Goal: Task Accomplishment & Management: Use online tool/utility

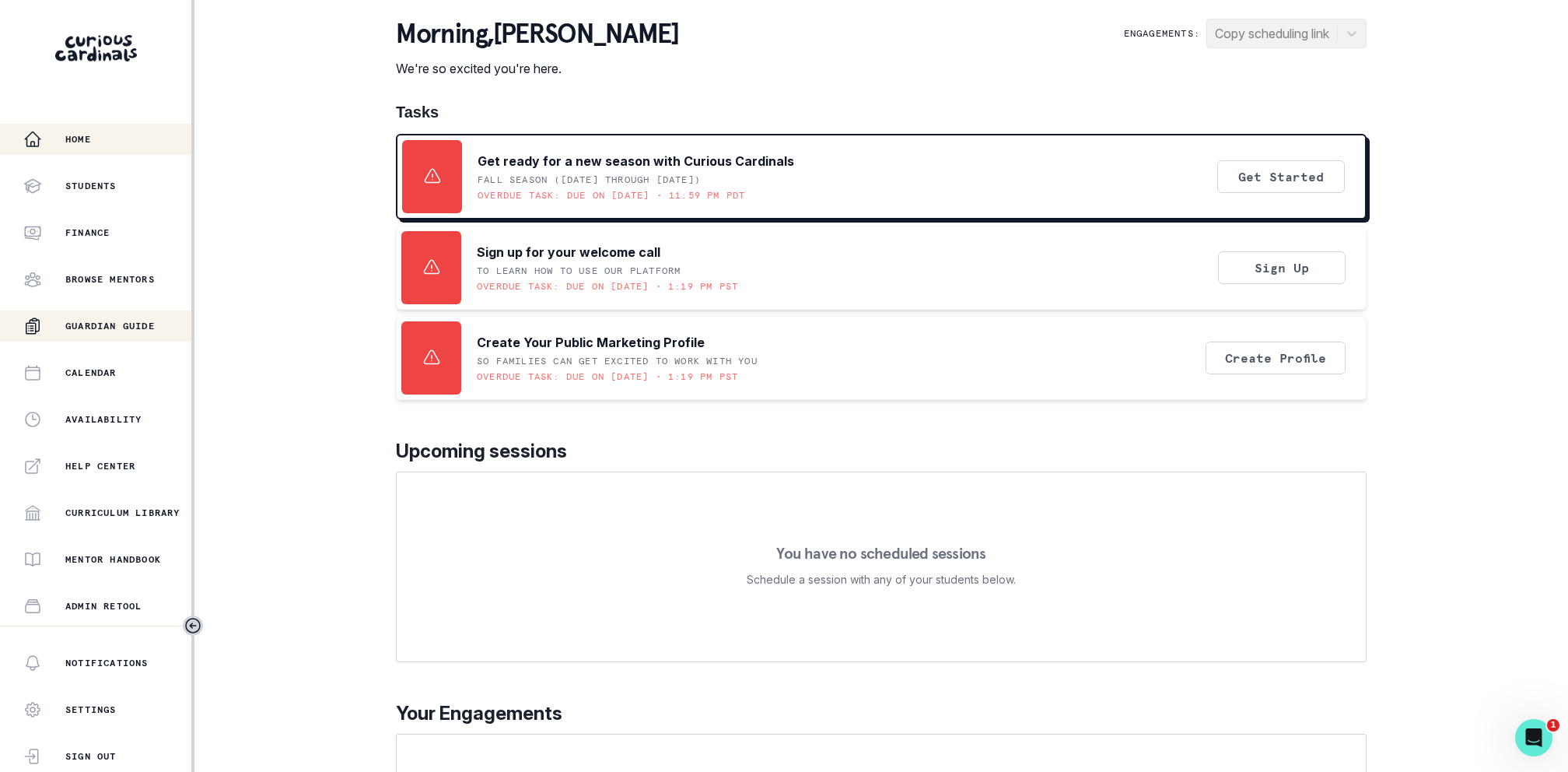
scroll to position [183, 0]
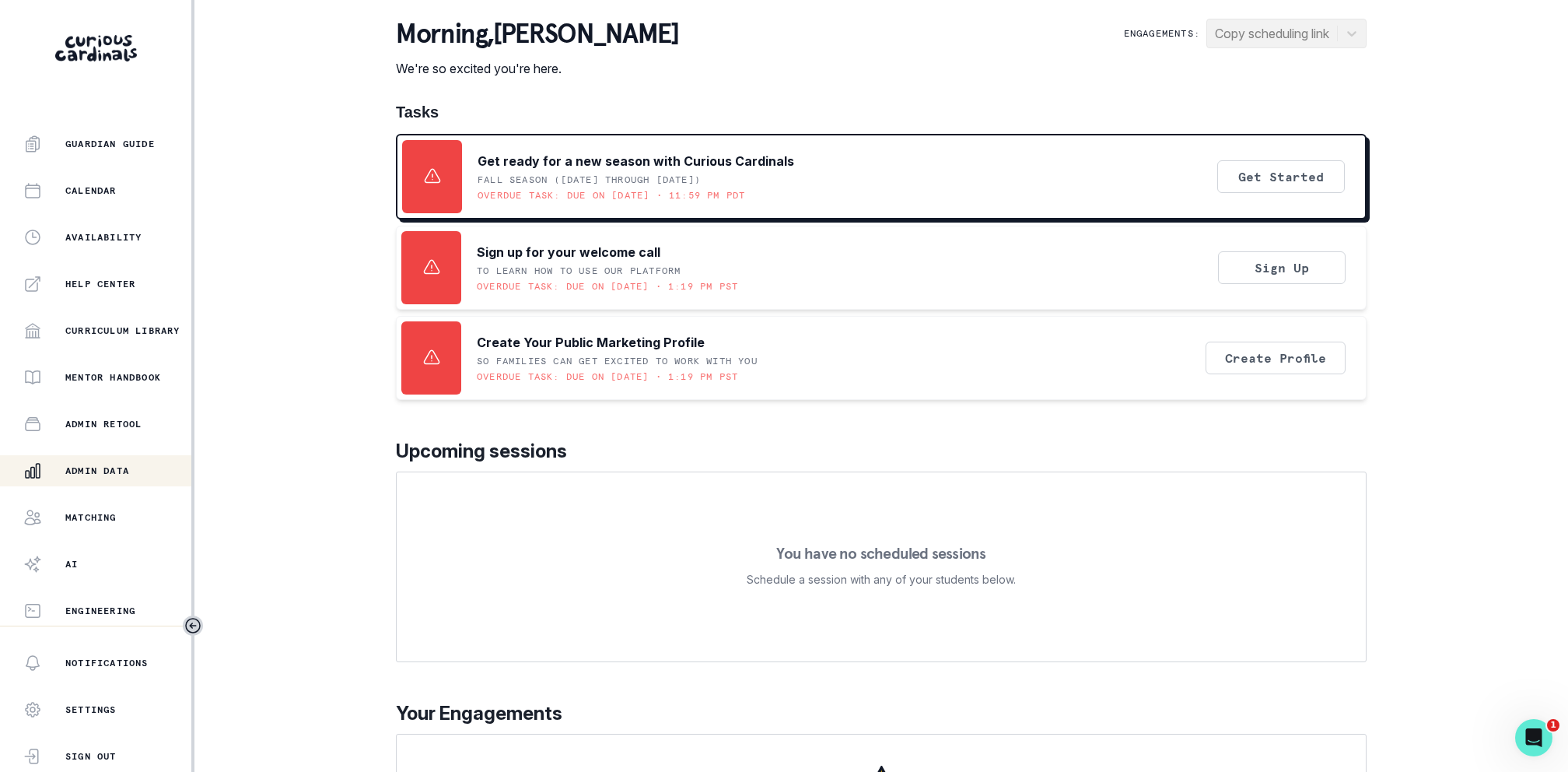
click at [91, 460] on button "Admin Data" at bounding box center [96, 470] width 192 height 31
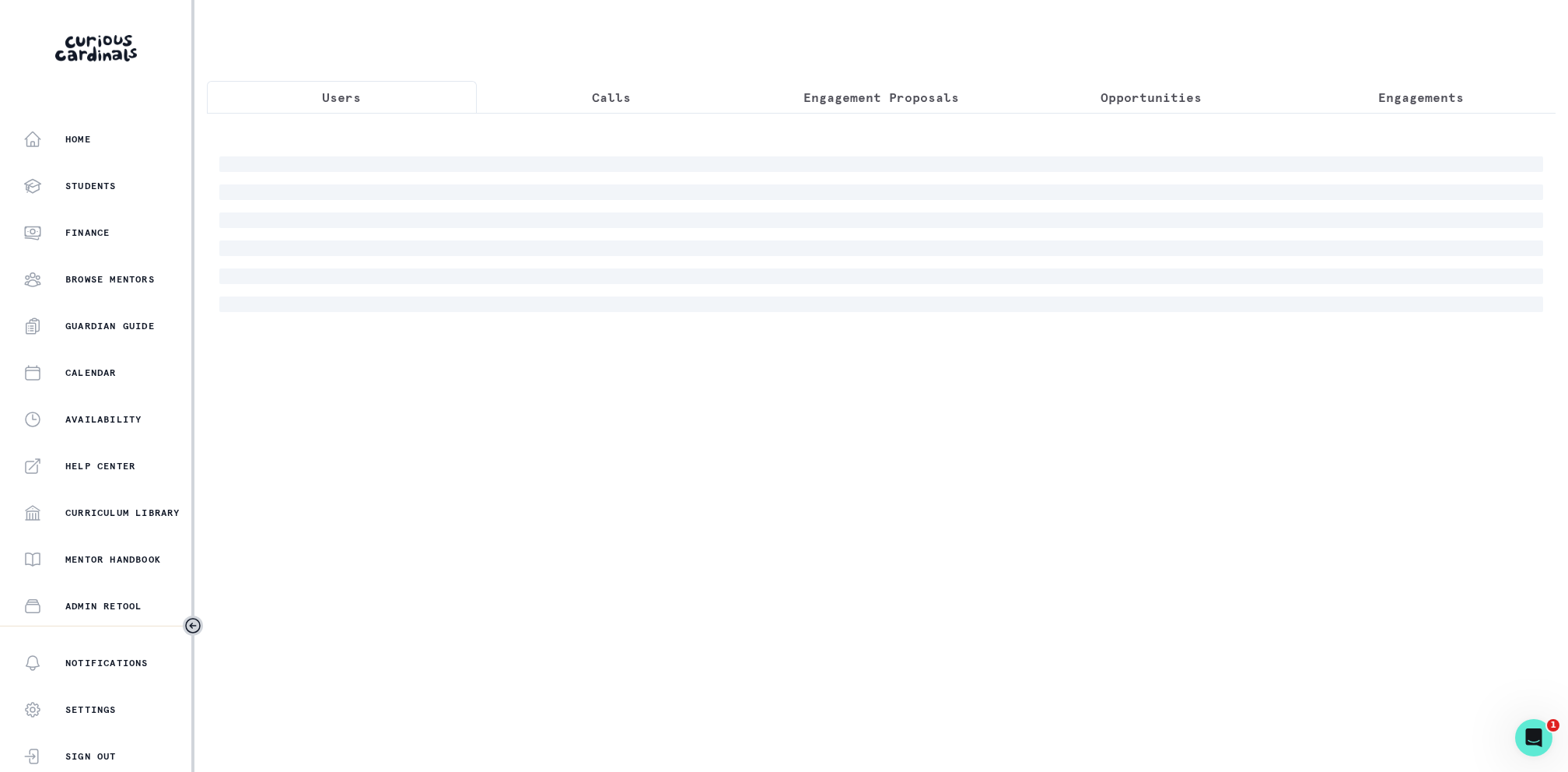
click at [871, 93] on p "Engagement Proposals" at bounding box center [881, 98] width 156 height 18
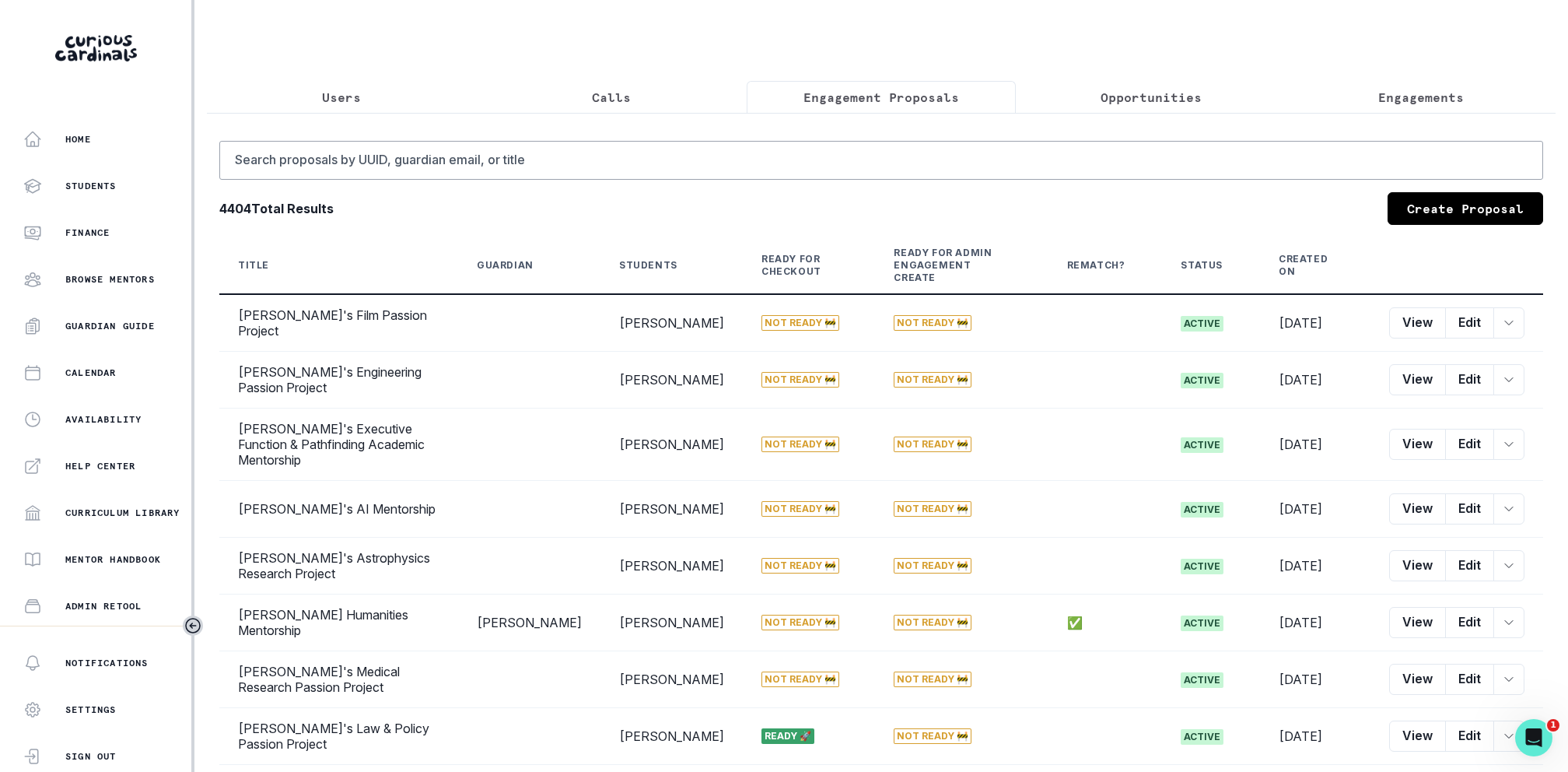
click at [836, 138] on div "Search proposals by UUID, guardian email, or title 4404 Total Results Create Pr…" at bounding box center [881, 528] width 1349 height 831
click at [826, 158] on input "Search proposals by UUID, guardian email, or title" at bounding box center [881, 160] width 1324 height 39
type input "[PERSON_NAME]"
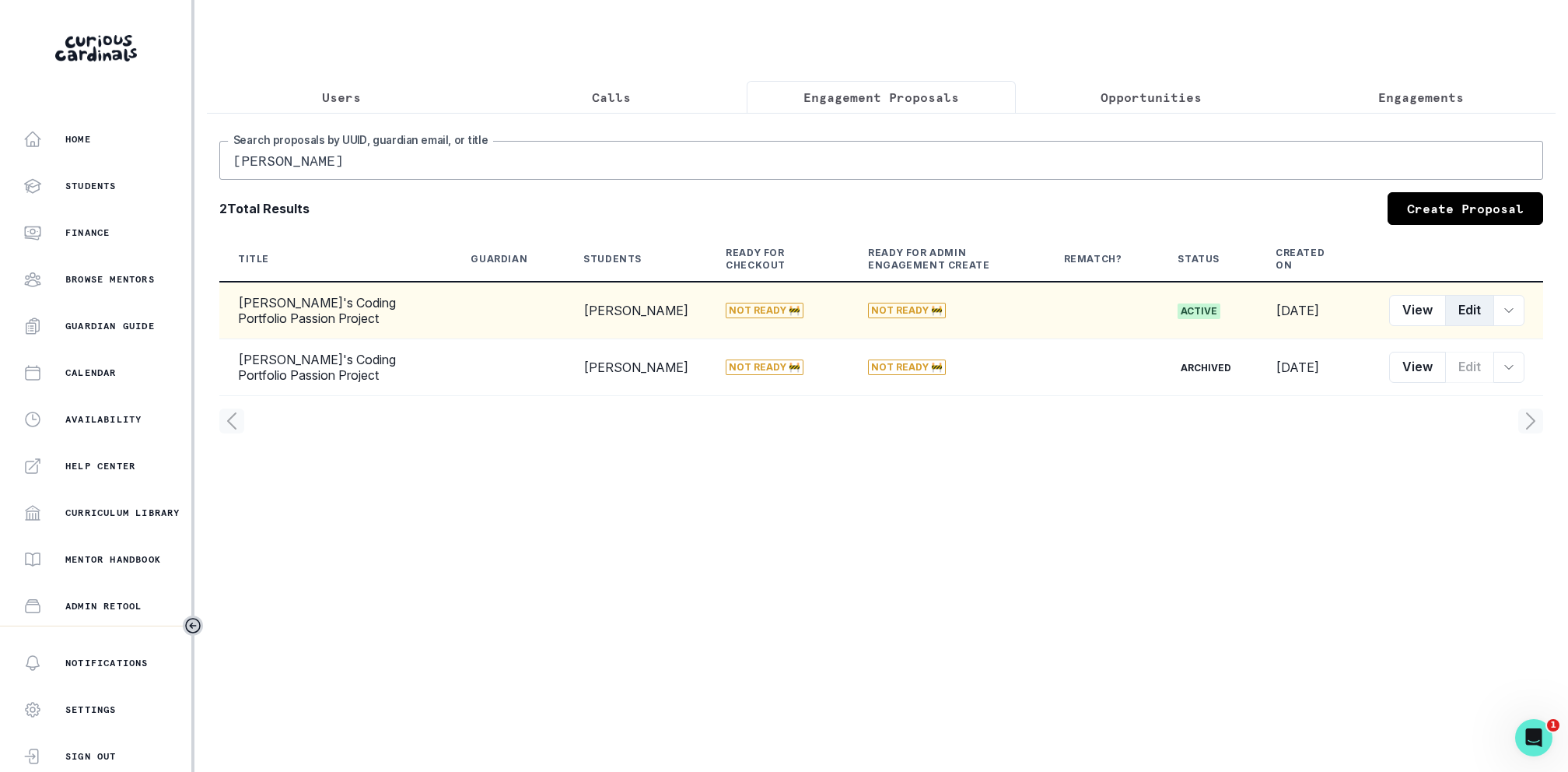
click at [1451, 303] on button "Edit" at bounding box center [1470, 310] width 49 height 31
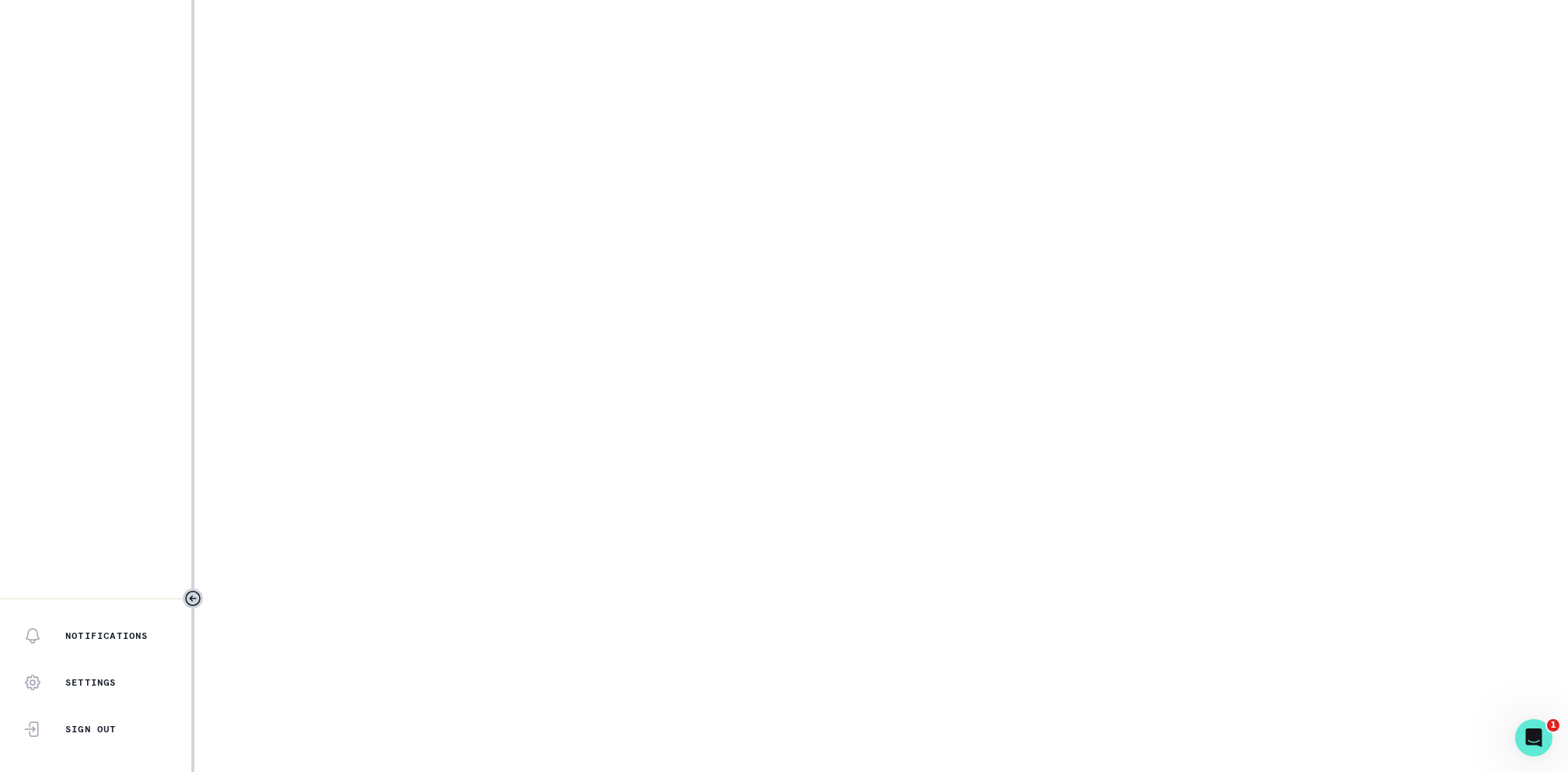
select select "2e0e0867-17d0-41a8-92b9-7b446b3bc83e"
select select "14775c00-7682-46fc-b8e9-ad1f6cb9f3a0"
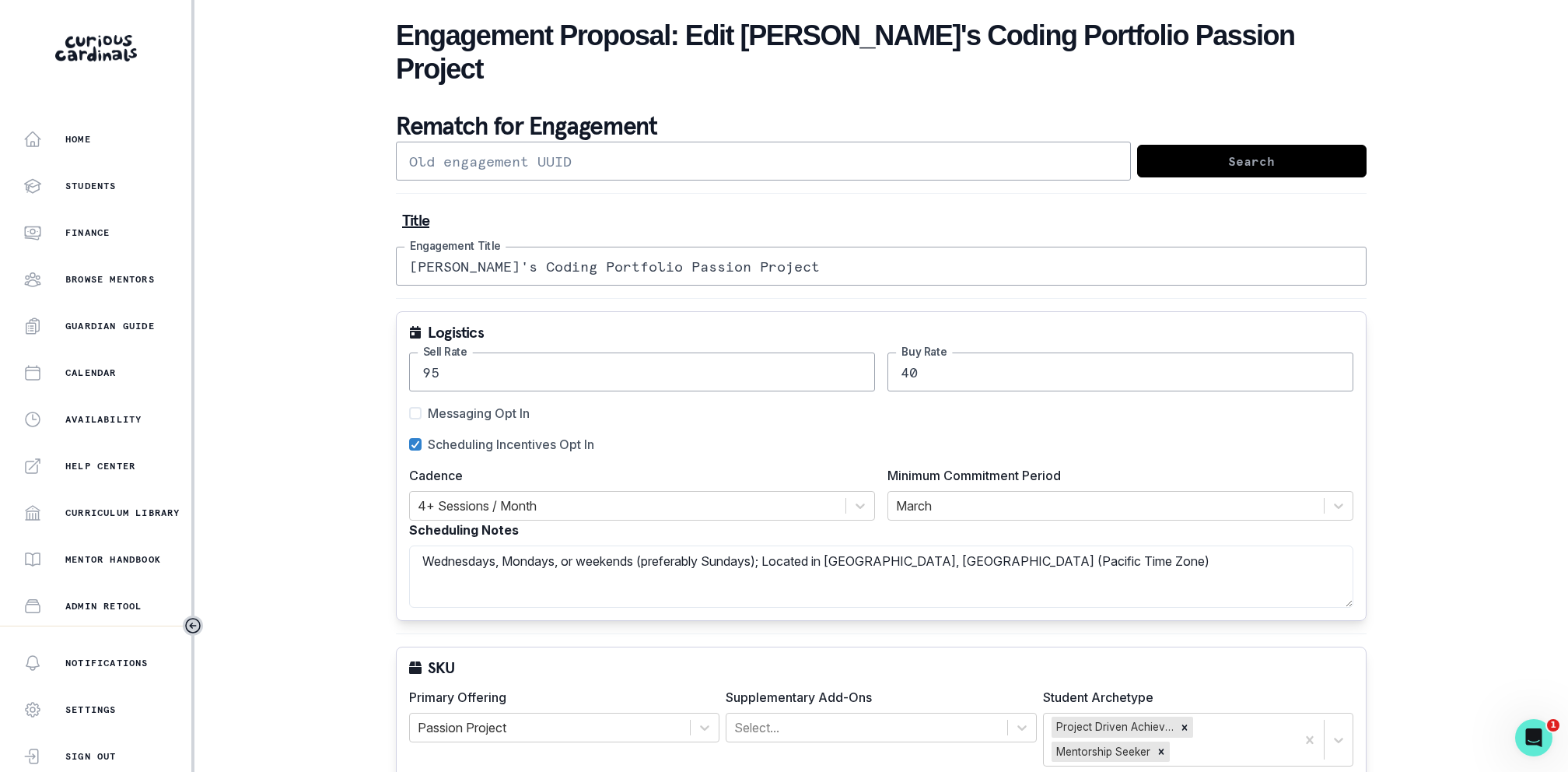
scroll to position [1660, 0]
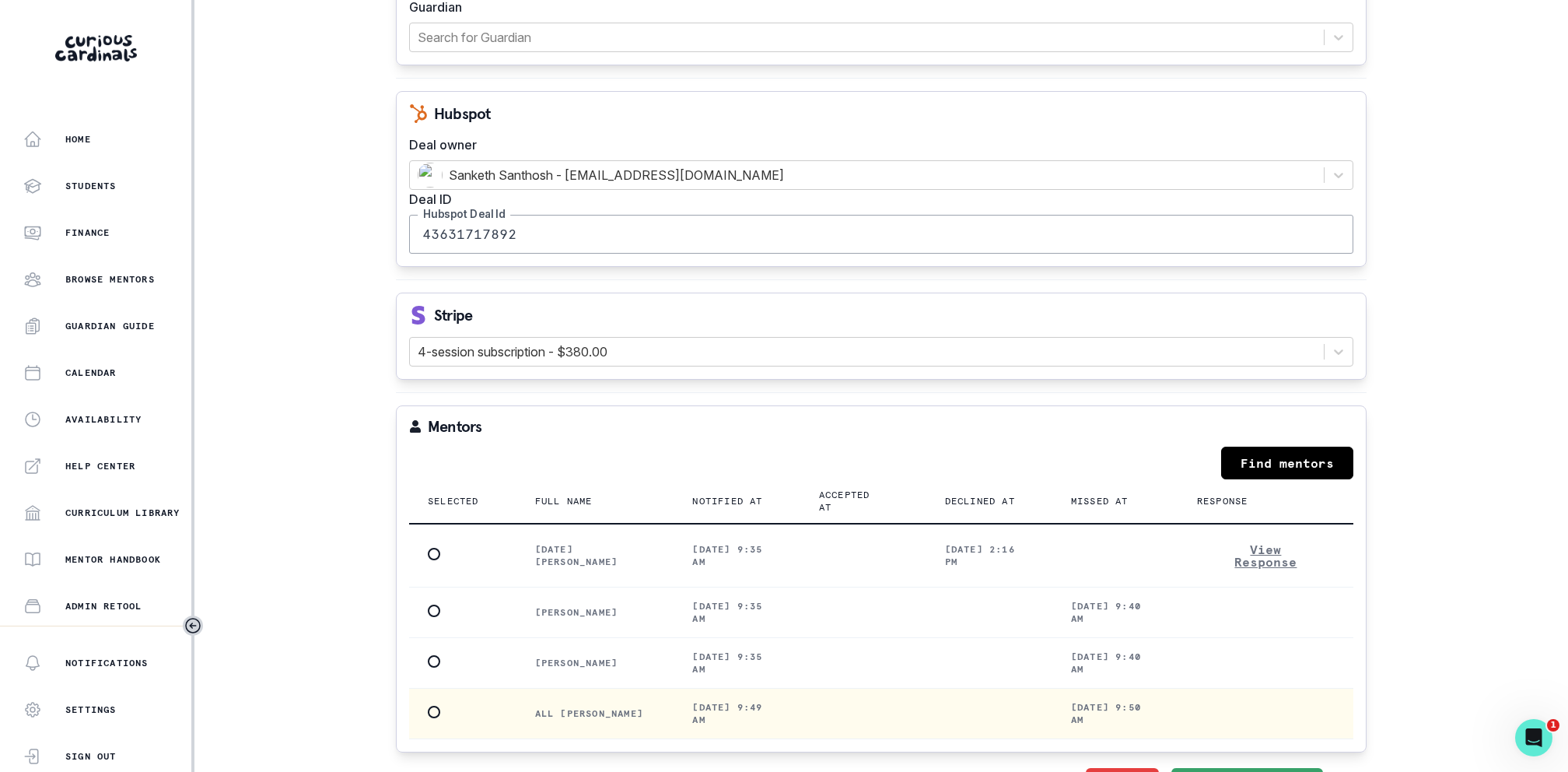
click at [437, 706] on span at bounding box center [434, 712] width 12 height 13
click at [428, 711] on input "radio" at bounding box center [427, 711] width 1 height 1
click at [1274, 769] on button "Save" at bounding box center [1296, 784] width 54 height 31
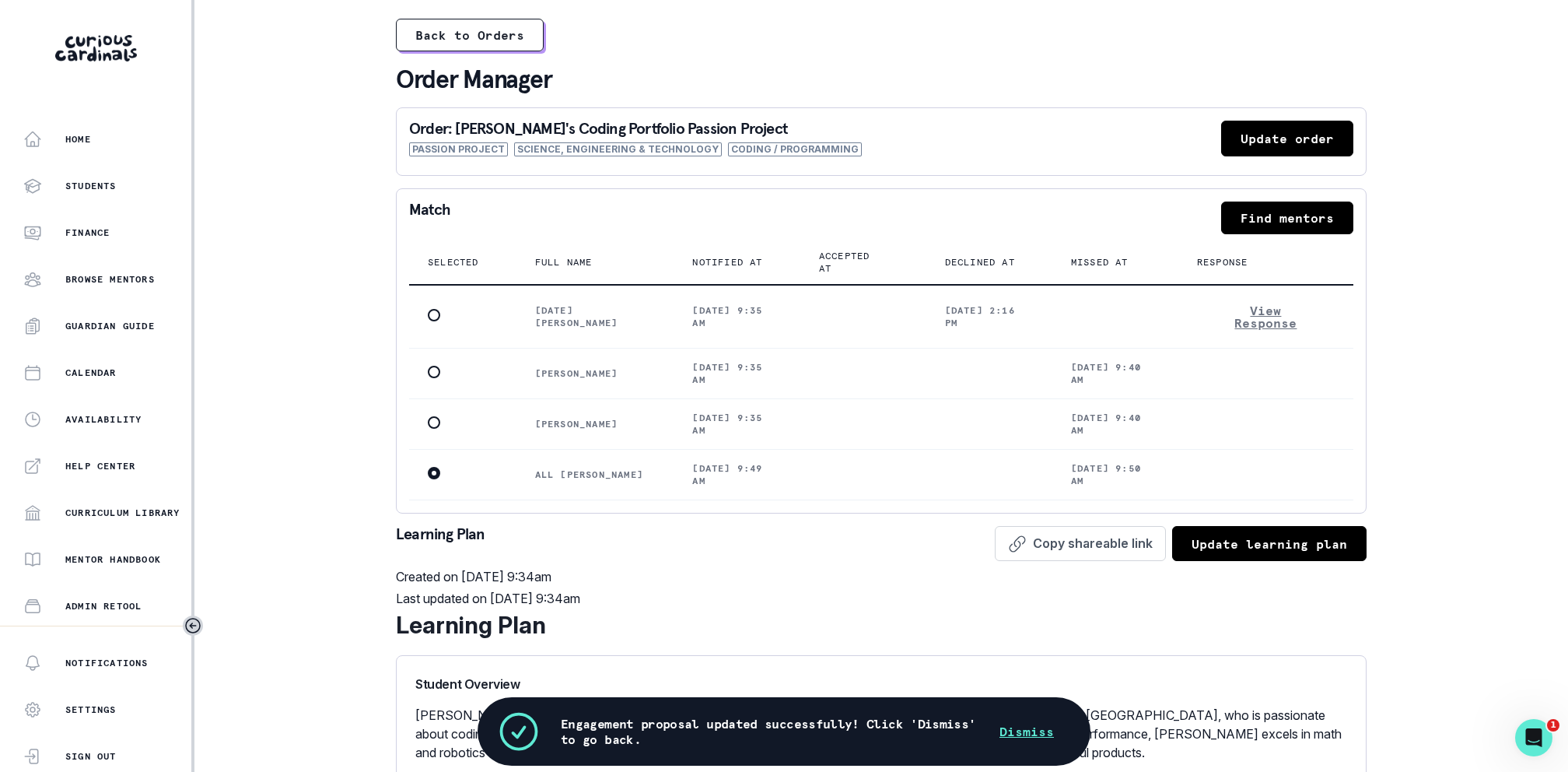
scroll to position [183, 0]
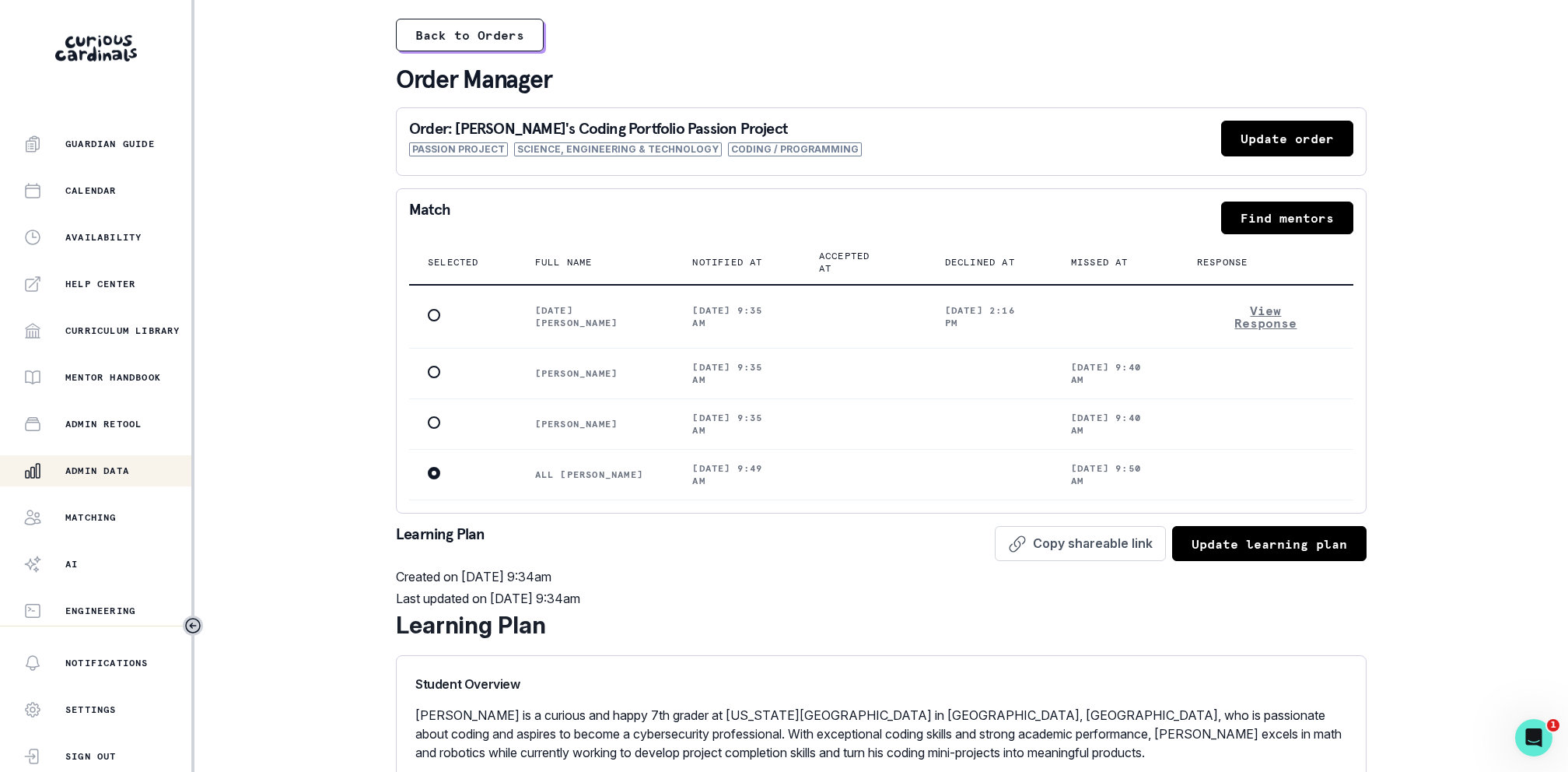
click at [76, 472] on p "Admin Data" at bounding box center [97, 470] width 64 height 13
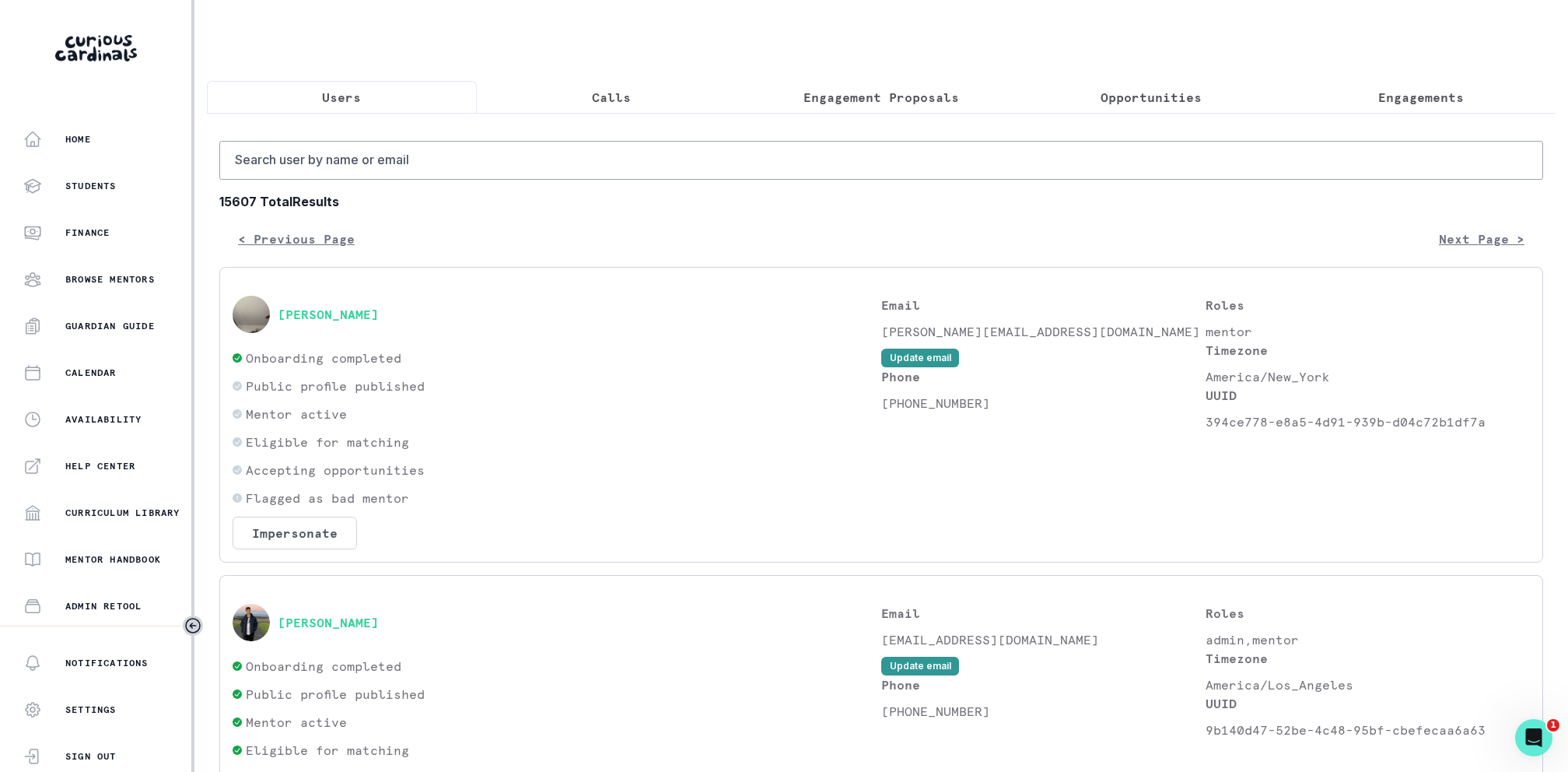
click at [832, 108] on button "Engagement Proposals" at bounding box center [881, 97] width 270 height 33
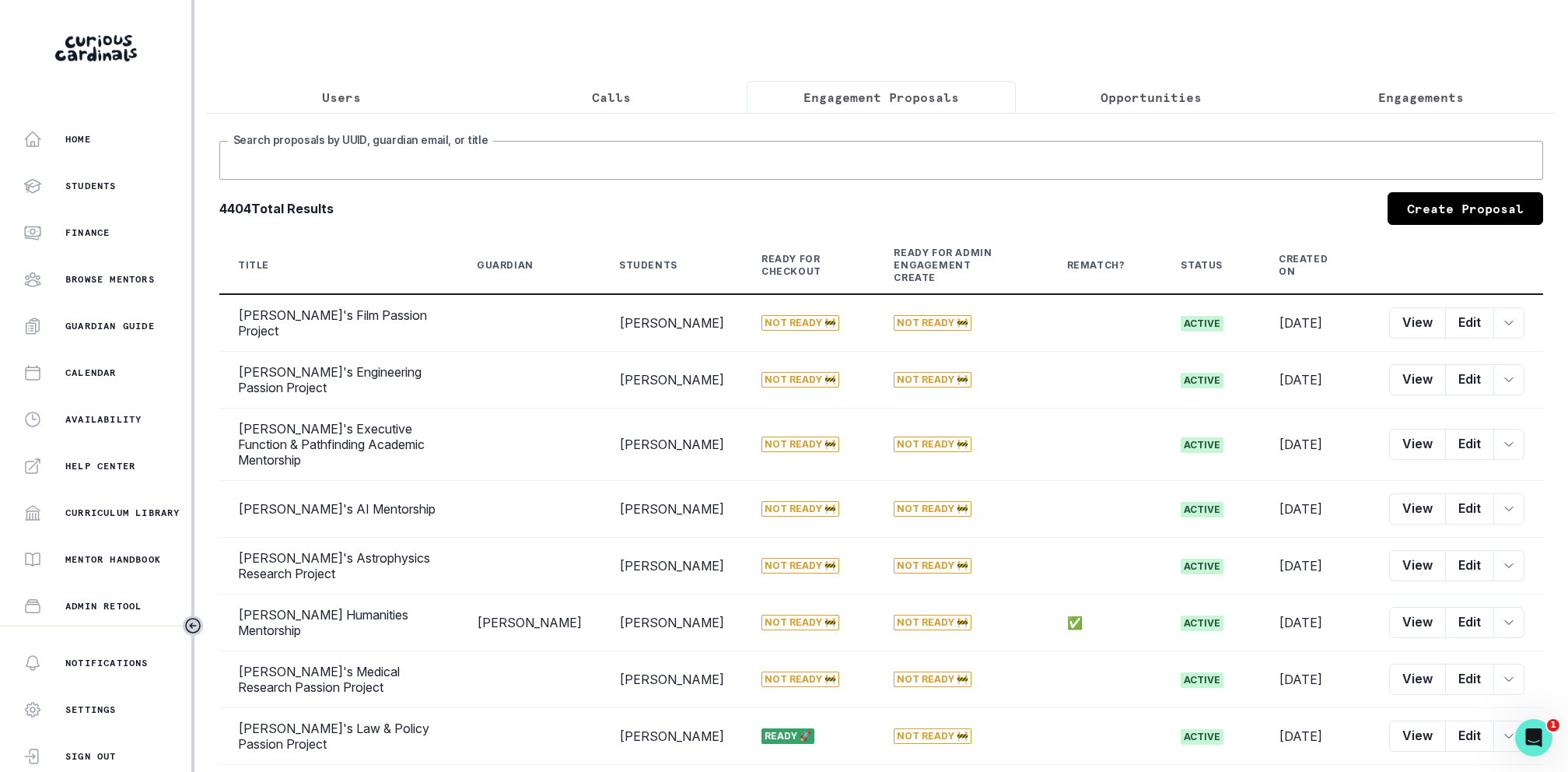
click at [801, 147] on input "Search proposals by UUID, guardian email, or title" at bounding box center [881, 160] width 1324 height 39
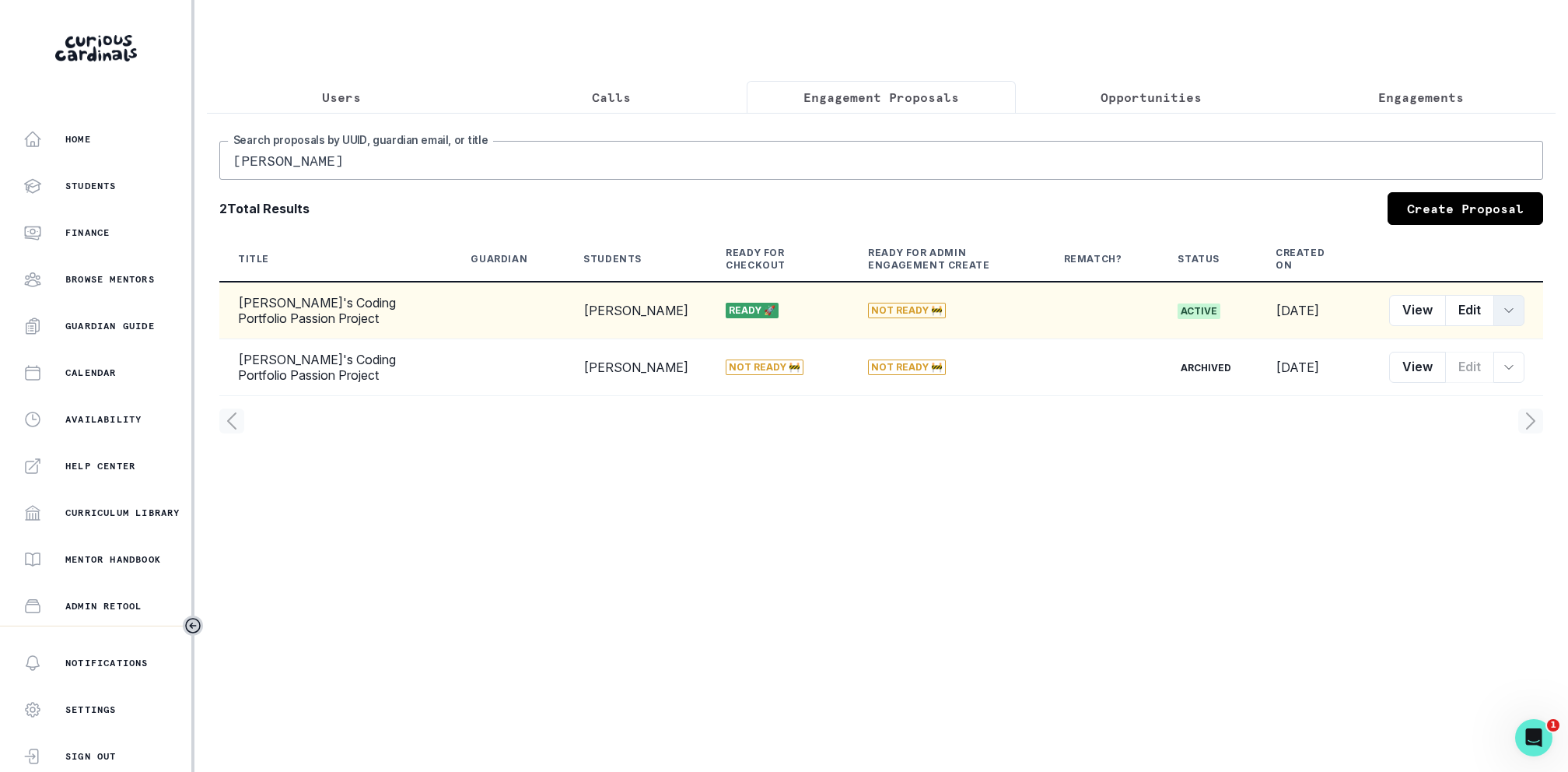
click at [1516, 303] on button "row menu" at bounding box center [1509, 310] width 31 height 31
click at [1427, 416] on button "Customer Link" at bounding box center [1437, 425] width 172 height 25
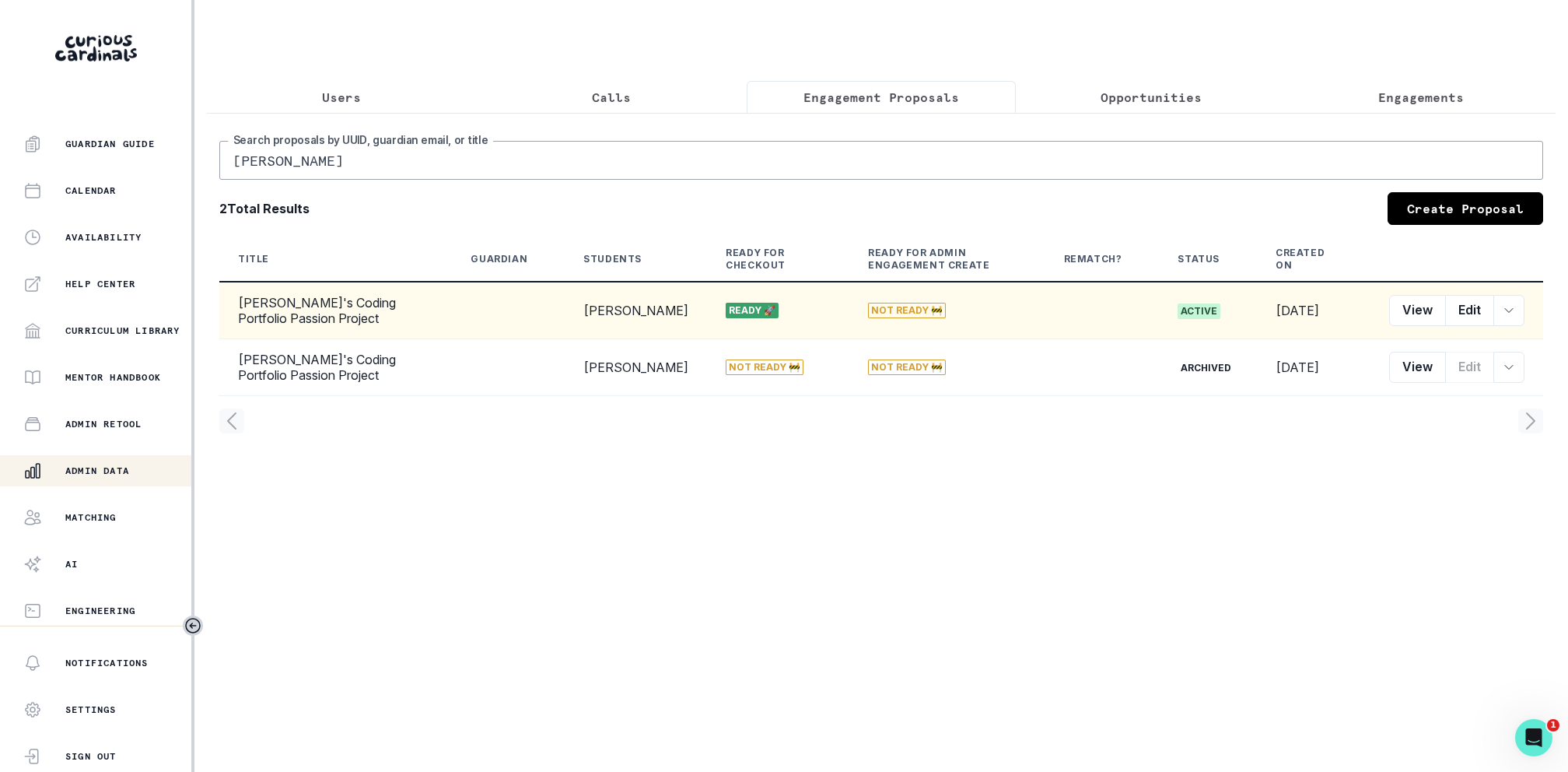
click at [112, 456] on button "Admin Data" at bounding box center [97, 470] width 194 height 31
click at [830, 148] on input "[PERSON_NAME]" at bounding box center [881, 160] width 1324 height 39
click at [774, 173] on input "anya" at bounding box center [881, 160] width 1324 height 39
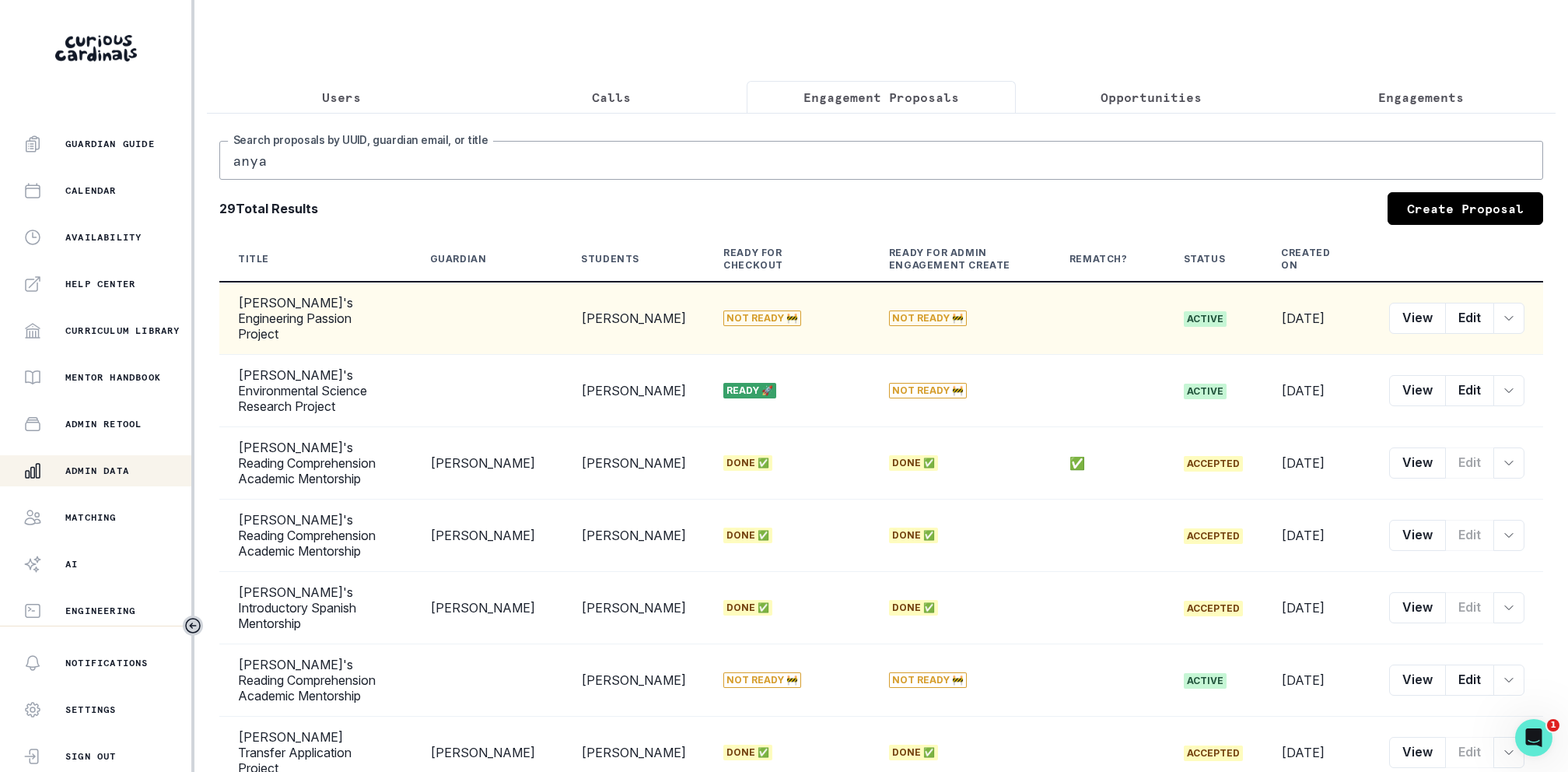
click at [774, 173] on input "anya" at bounding box center [881, 160] width 1324 height 39
type input "[PERSON_NAME]"
